Goal: Task Accomplishment & Management: Use online tool/utility

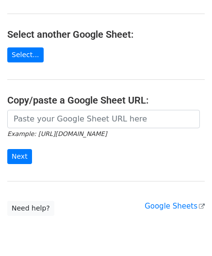
scroll to position [97, 0]
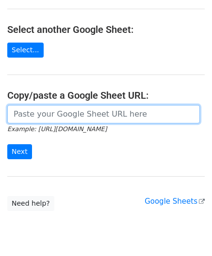
click at [50, 112] on input "url" at bounding box center [103, 114] width 192 height 18
paste input "https://docs.google.com/spreadsheets/d/1bRSAEWKQ6FwrblUgOK5A92uX1rgrTzwFMcjCAt2…"
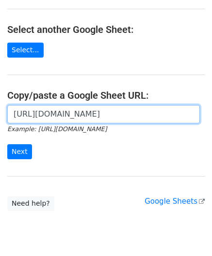
scroll to position [0, 215]
type input "https://docs.google.com/spreadsheets/d/1bRSAEWKQ6FwrblUgOK5A92uX1rgrTzwFMcjCAt2…"
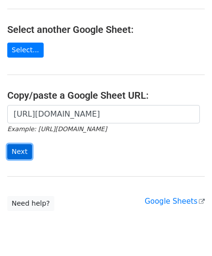
click at [23, 148] on input "Next" at bounding box center [19, 151] width 25 height 15
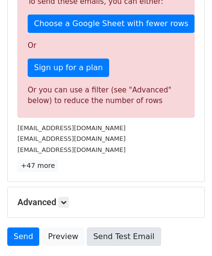
scroll to position [327, 0]
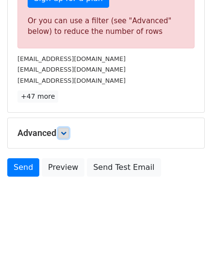
click at [65, 128] on link at bounding box center [63, 133] width 11 height 11
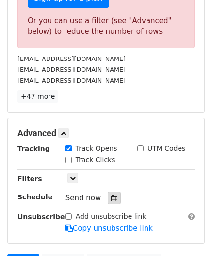
click at [111, 195] on icon at bounding box center [114, 198] width 6 height 7
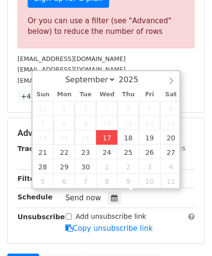
type input "[DATE] 12:00"
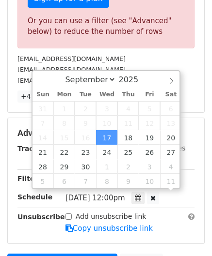
scroll to position [0, 0]
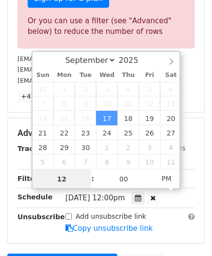
paste input "3"
type input "3"
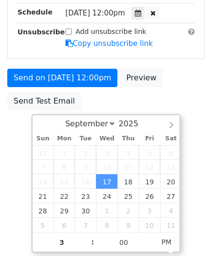
type input "[DATE] 15:00"
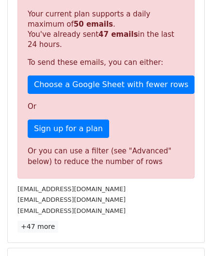
scroll to position [444, 0]
